Goal: Information Seeking & Learning: Find specific page/section

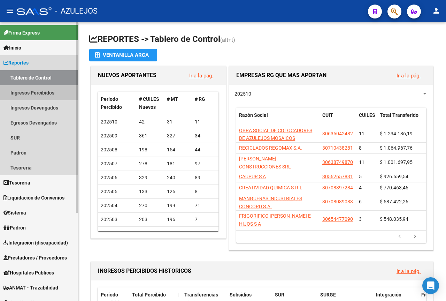
click at [17, 91] on link "Ingresos Percibidos" at bounding box center [39, 92] width 78 height 15
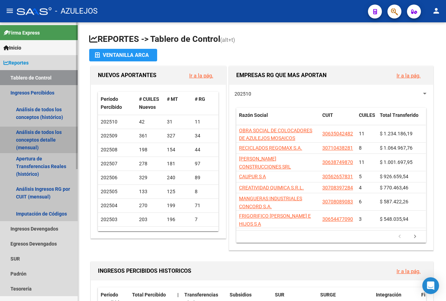
click at [27, 139] on link "Análisis de todos los conceptos detalle (mensual)" at bounding box center [39, 139] width 78 height 26
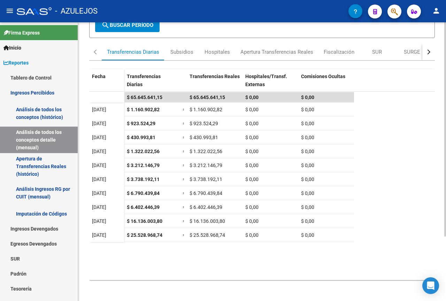
scroll to position [84, 0]
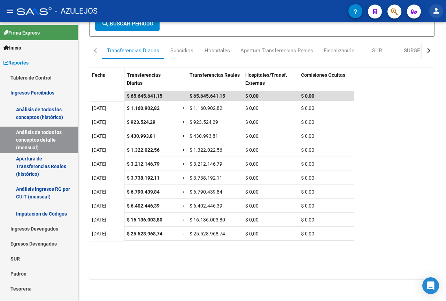
click at [437, 13] on mat-icon "person" at bounding box center [436, 11] width 8 height 8
click at [424, 45] on button "exit_to_app Salir" at bounding box center [421, 46] width 42 height 17
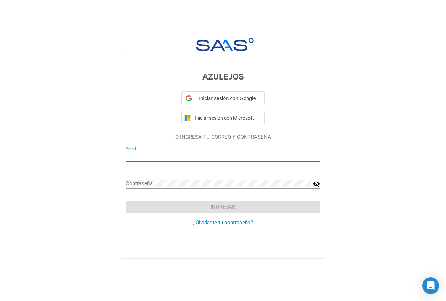
type input "[EMAIL_ADDRESS][DOMAIN_NAME]"
